Goal: Task Accomplishment & Management: Complete application form

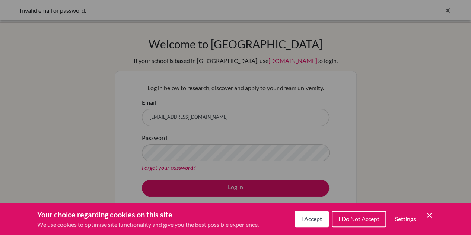
click at [317, 220] on span "I Accept" at bounding box center [311, 218] width 21 height 7
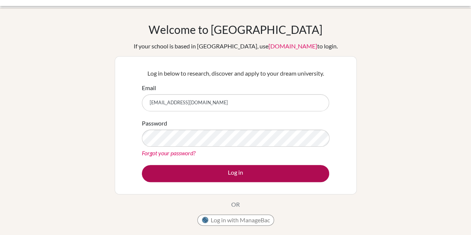
scroll to position [16, 0]
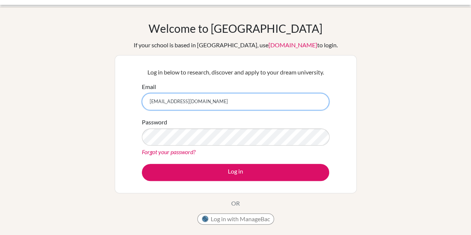
drag, startPoint x: 240, startPoint y: 96, endPoint x: 156, endPoint y: 93, distance: 84.6
click at [156, 93] on input "[EMAIL_ADDRESS][DOMAIN_NAME]" at bounding box center [235, 101] width 187 height 17
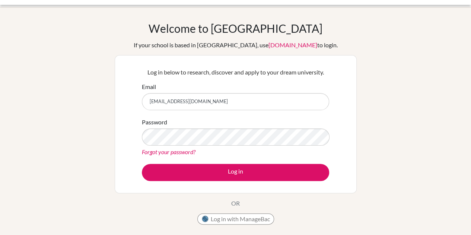
drag, startPoint x: 216, startPoint y: 85, endPoint x: 97, endPoint y: 95, distance: 119.6
click at [97, 95] on div "Welcome to [GEOGRAPHIC_DATA] If your school is based in [GEOGRAPHIC_DATA], use …" at bounding box center [235, 144] width 471 height 244
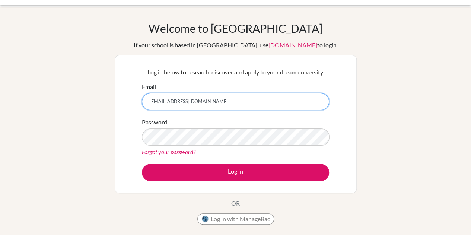
click at [195, 101] on input "[EMAIL_ADDRESS][DOMAIN_NAME]" at bounding box center [235, 101] width 187 height 17
drag, startPoint x: 175, startPoint y: 94, endPoint x: 116, endPoint y: 89, distance: 59.1
click at [116, 89] on div "Log in below to research, discover and apply to your dream university. Email mi…" at bounding box center [236, 124] width 242 height 138
paste input "[EMAIL_ADDRESS][DOMAIN_NAME]"
type input "[EMAIL_ADDRESS][DOMAIN_NAME]"
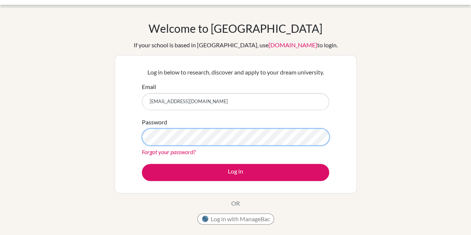
click at [142, 164] on button "Log in" at bounding box center [235, 172] width 187 height 17
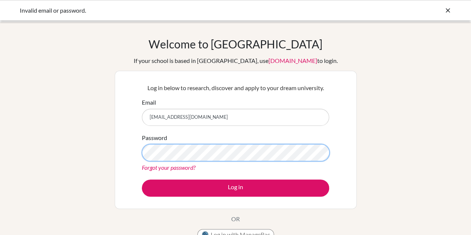
click at [142, 180] on button "Log in" at bounding box center [235, 188] width 187 height 17
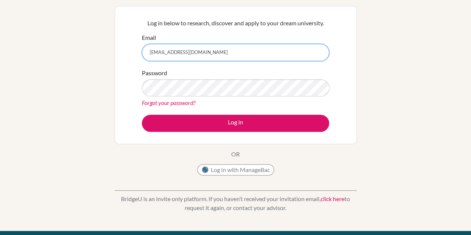
scroll to position [32, 0]
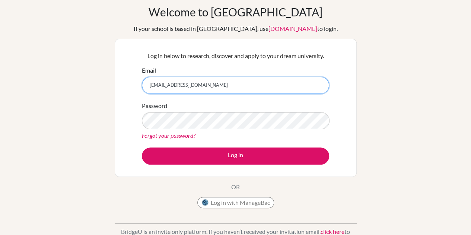
drag, startPoint x: 214, startPoint y: 85, endPoint x: 124, endPoint y: 84, distance: 90.2
click at [124, 84] on div "Log in below to research, discover and apply to your dream university. Email [E…" at bounding box center [236, 108] width 242 height 138
paste input "[EMAIL_ADDRESS][DOMAIN_NAME]"
type input "[EMAIL_ADDRESS][DOMAIN_NAME]"
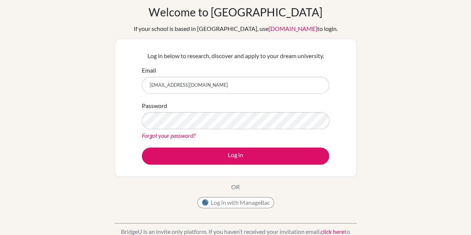
click at [216, 136] on div "Forgot your password?" at bounding box center [235, 135] width 187 height 9
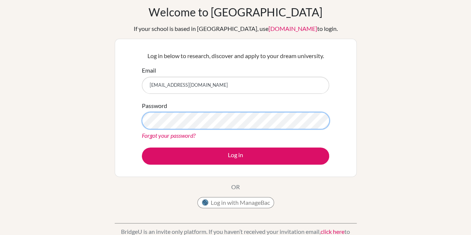
click at [142, 148] on button "Log in" at bounding box center [235, 156] width 187 height 17
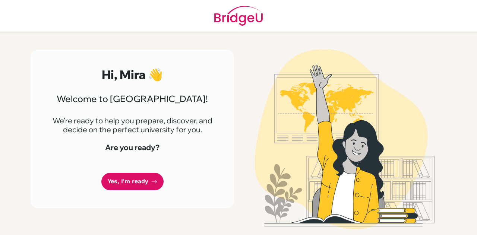
click at [146, 191] on div "Hi, Mira 👋 Welcome to BridgeU! We're ready to help you prepare, discover, and d…" at bounding box center [132, 129] width 203 height 159
click at [146, 189] on link "Yes, I'm ready" at bounding box center [132, 182] width 62 height 18
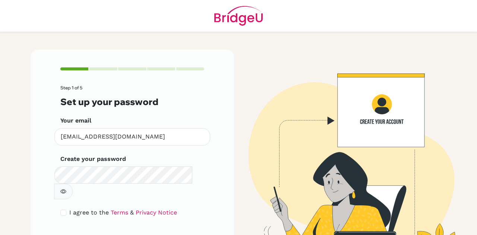
scroll to position [25, 0]
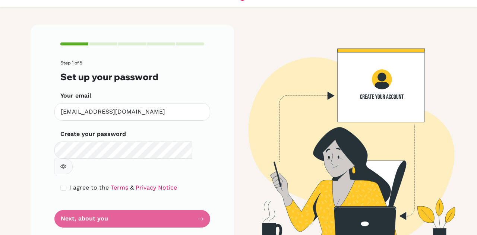
click at [73, 159] on button "button" at bounding box center [63, 167] width 19 height 16
click at [63, 183] on div "I agree to the Terms & Privacy Notice" at bounding box center [132, 187] width 144 height 9
click at [60, 185] on input "checkbox" at bounding box center [63, 188] width 6 height 6
checkbox input "true"
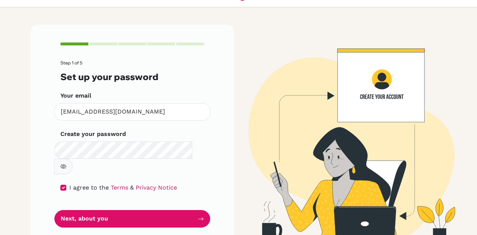
click at [111, 213] on div "Step 1 of 5 Set up your password Your email s003085@kis.edu.my Invalid email Cr…" at bounding box center [132, 135] width 203 height 221
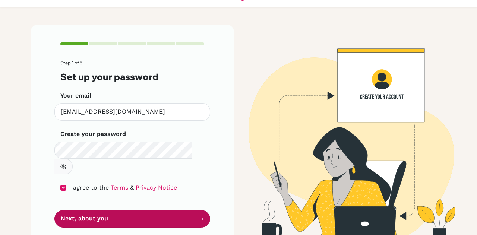
click at [119, 210] on button "Next, about you" at bounding box center [132, 219] width 156 height 18
